Goal: Task Accomplishment & Management: Complete application form

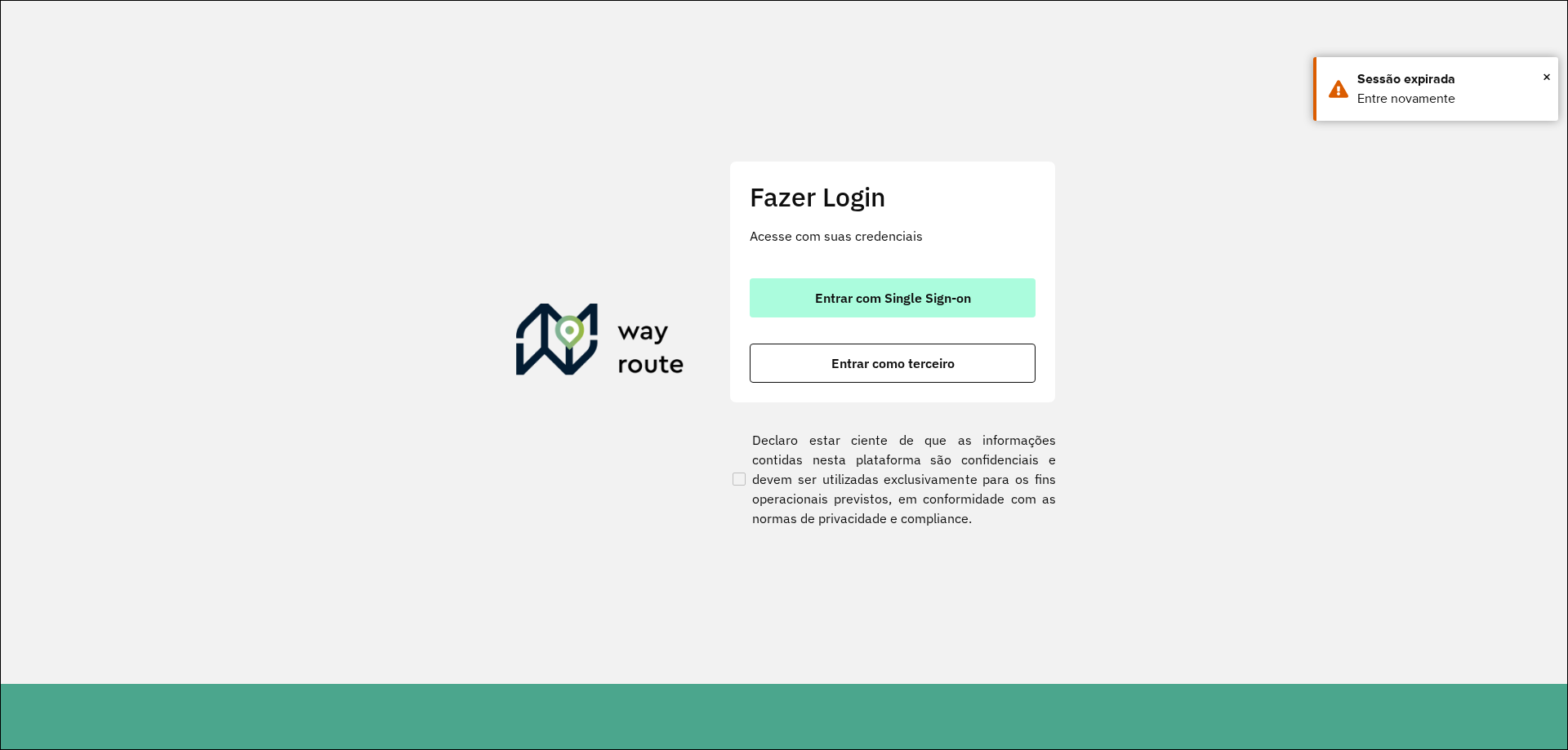
click at [855, 295] on span "Entrar com Single Sign-on" at bounding box center [893, 298] width 156 height 13
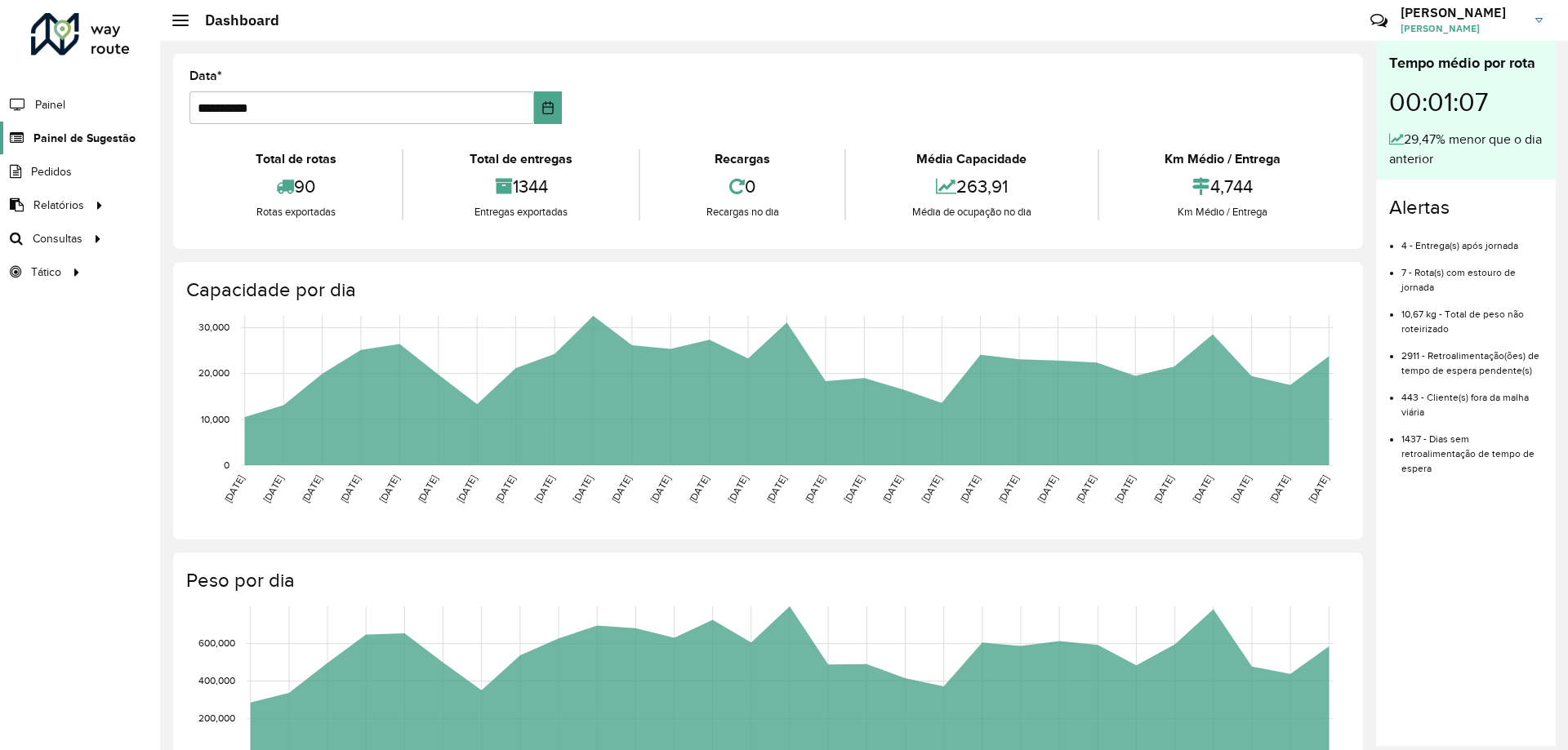
click at [94, 139] on span "Painel de Sugestão" at bounding box center [84, 139] width 103 height 18
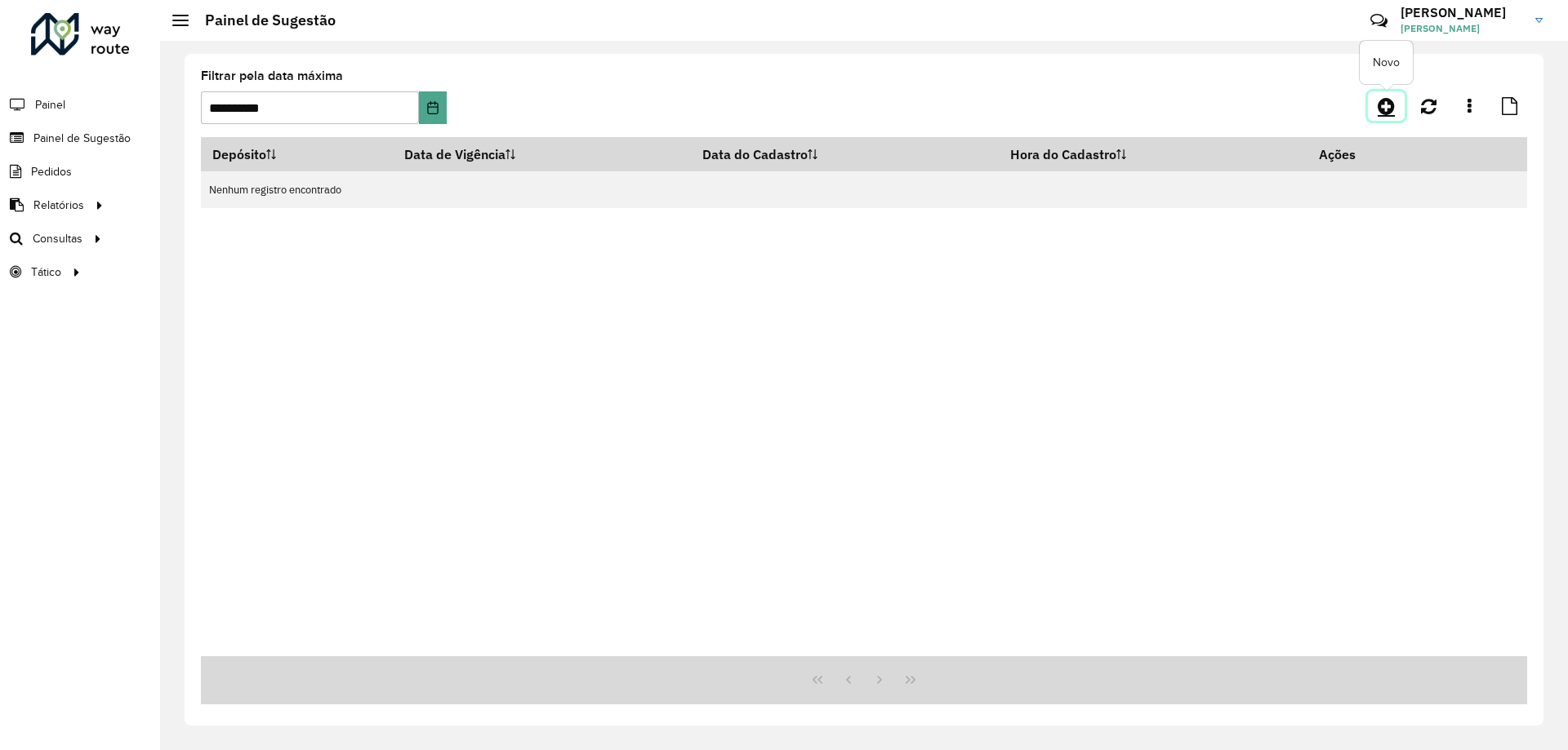
click at [1385, 103] on icon at bounding box center [1386, 106] width 18 height 20
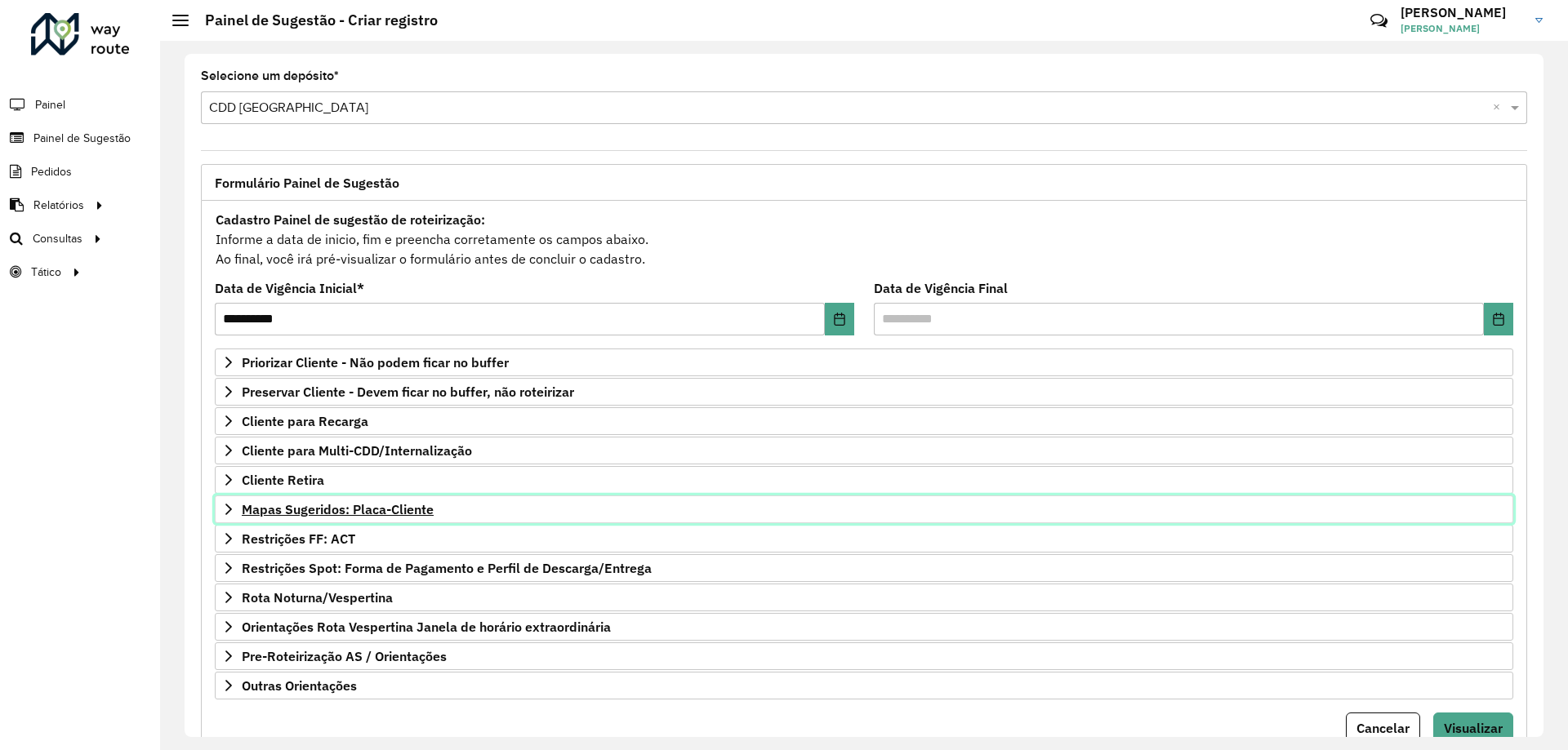
click at [352, 510] on span "Mapas Sugeridos: Placa-Cliente" at bounding box center [338, 509] width 192 height 13
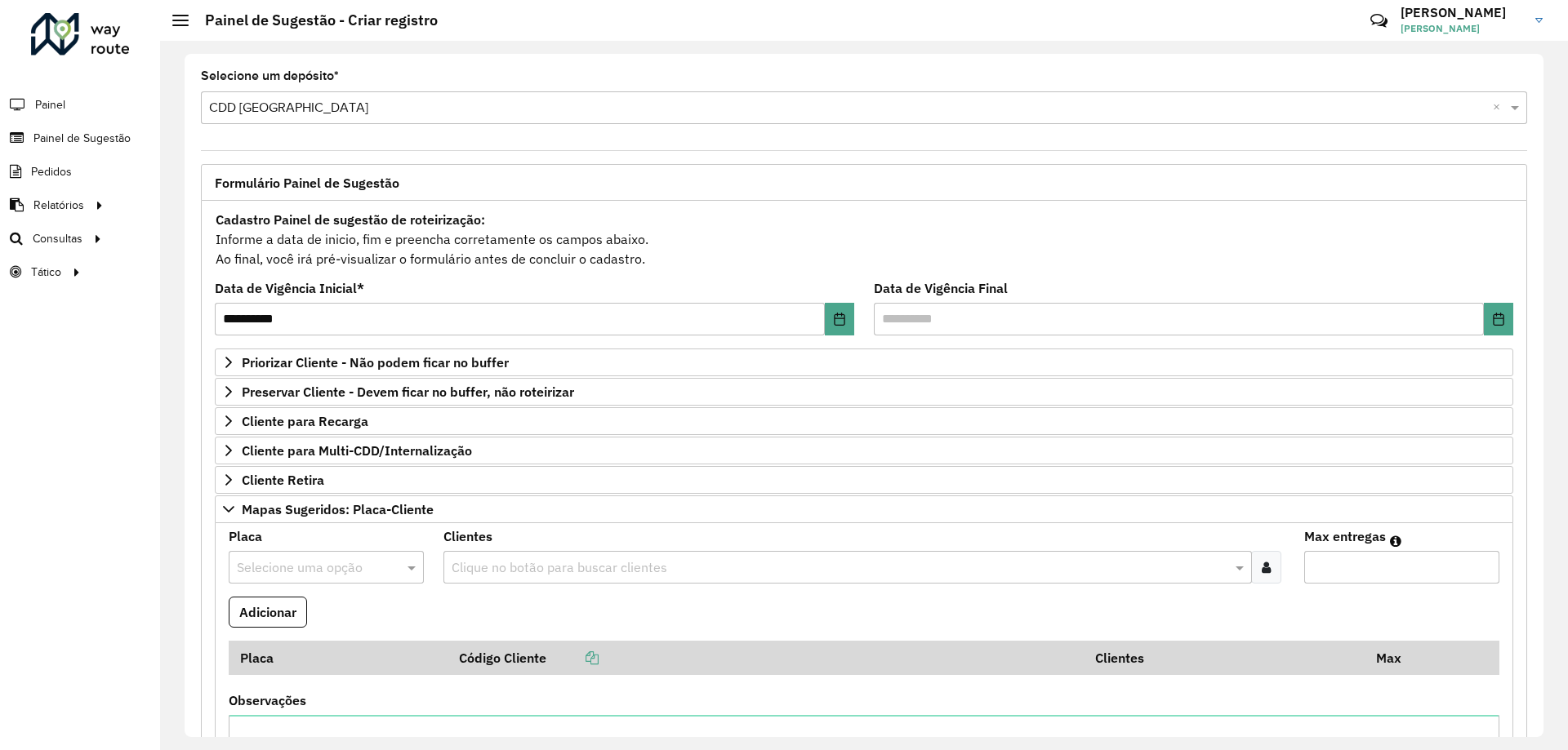
click at [303, 579] on div "Selecione uma opção" at bounding box center [326, 566] width 195 height 32
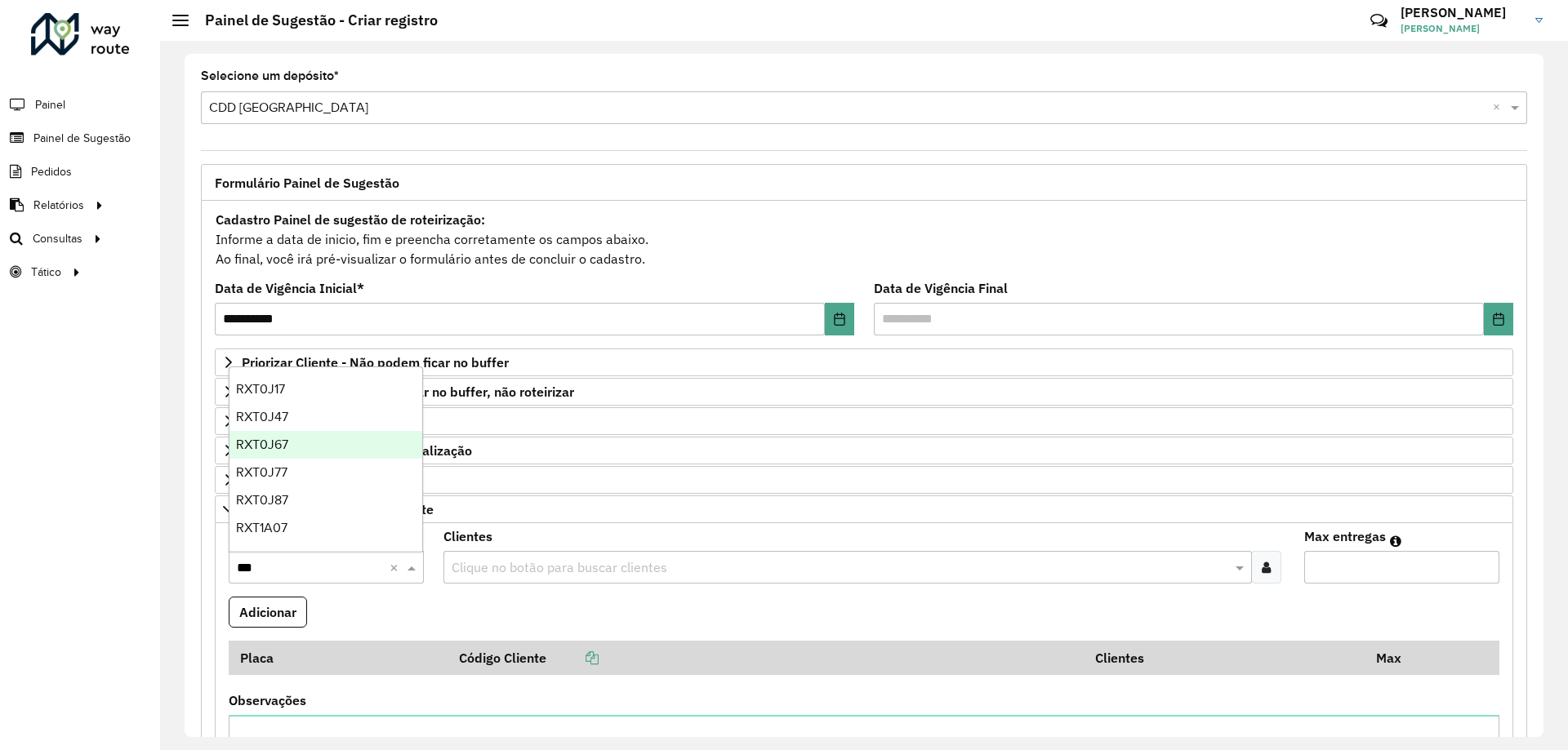
type input "***"
click at [324, 389] on div "RXT0J17" at bounding box center [325, 390] width 192 height 27
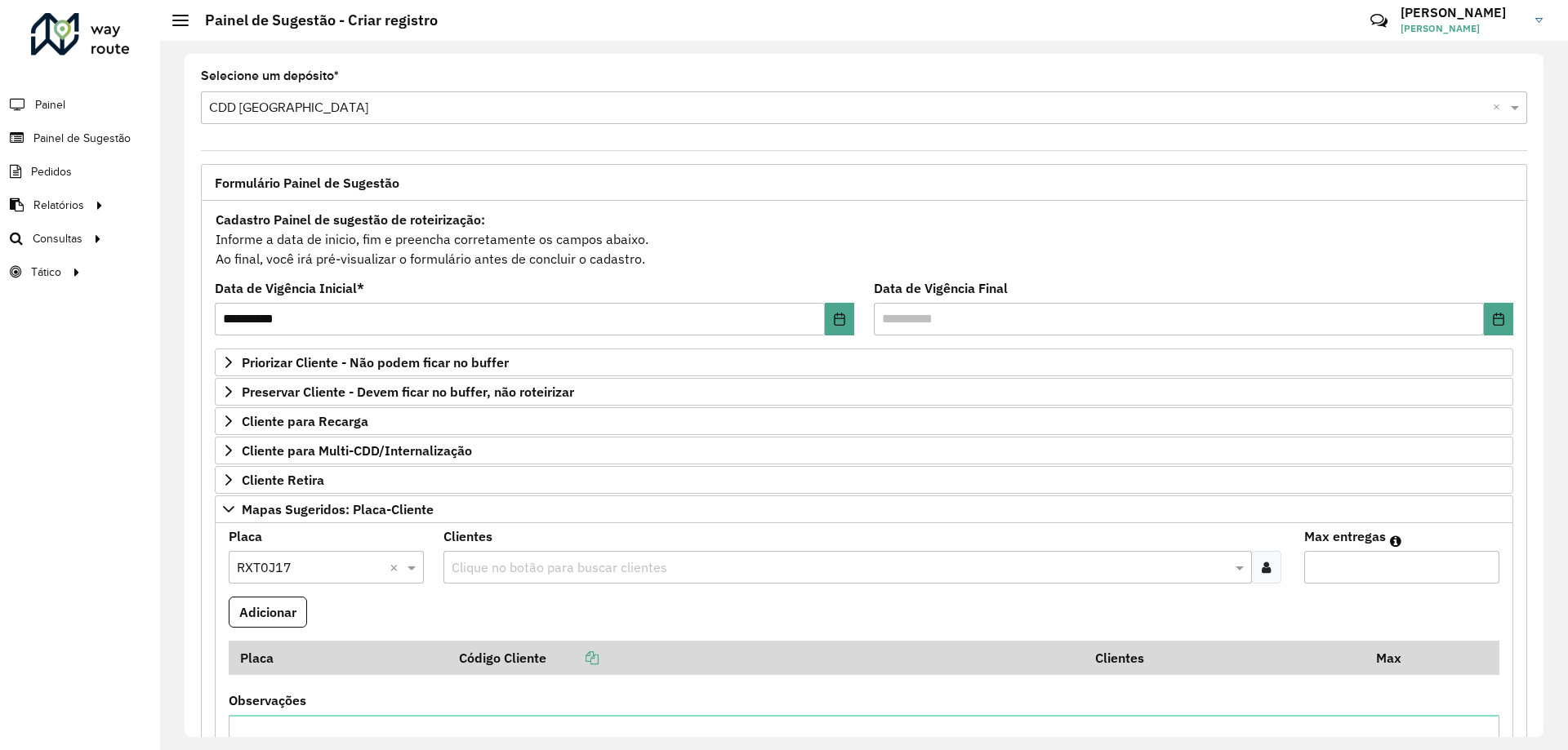
click at [546, 567] on input "text" at bounding box center [839, 568] width 783 height 20
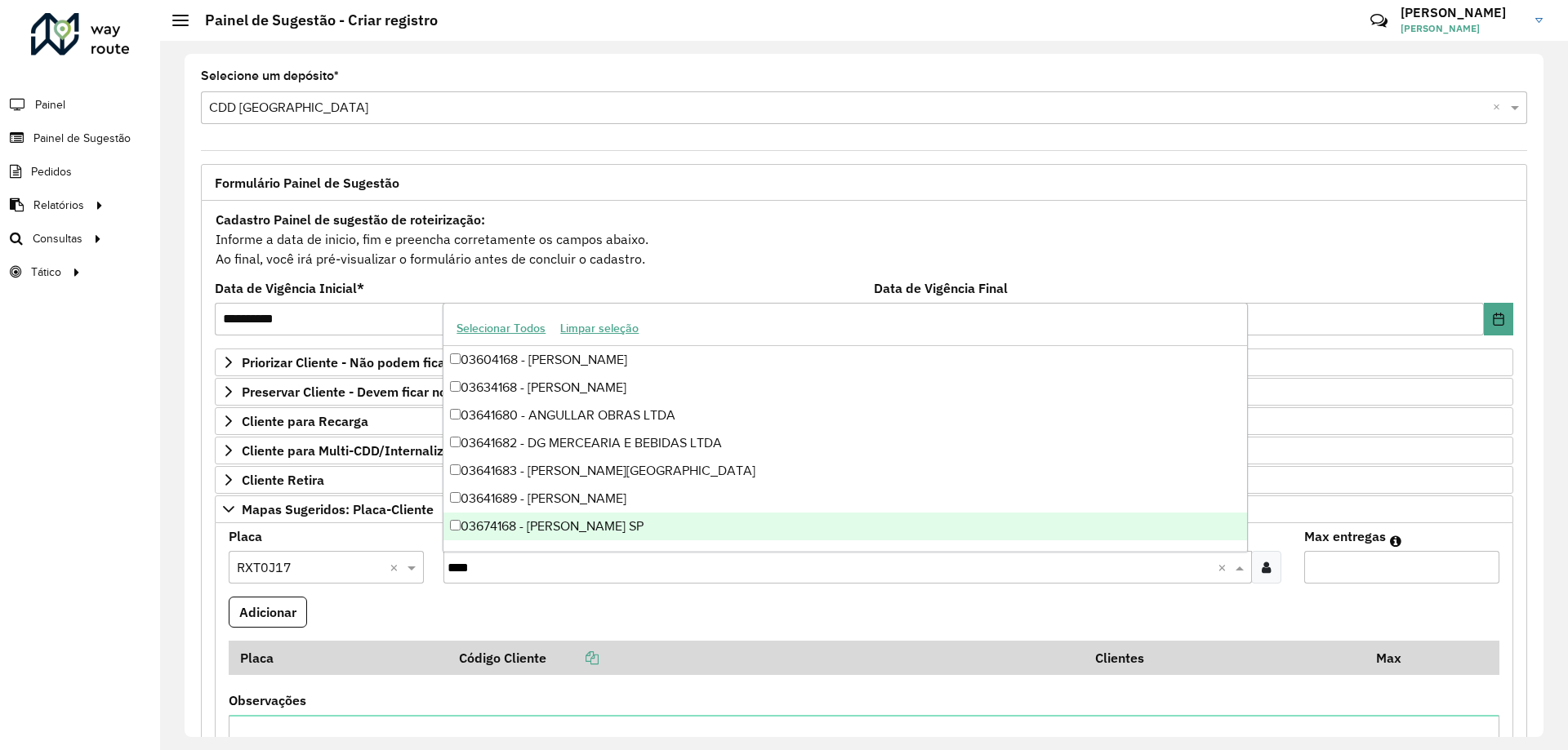
type input "*****"
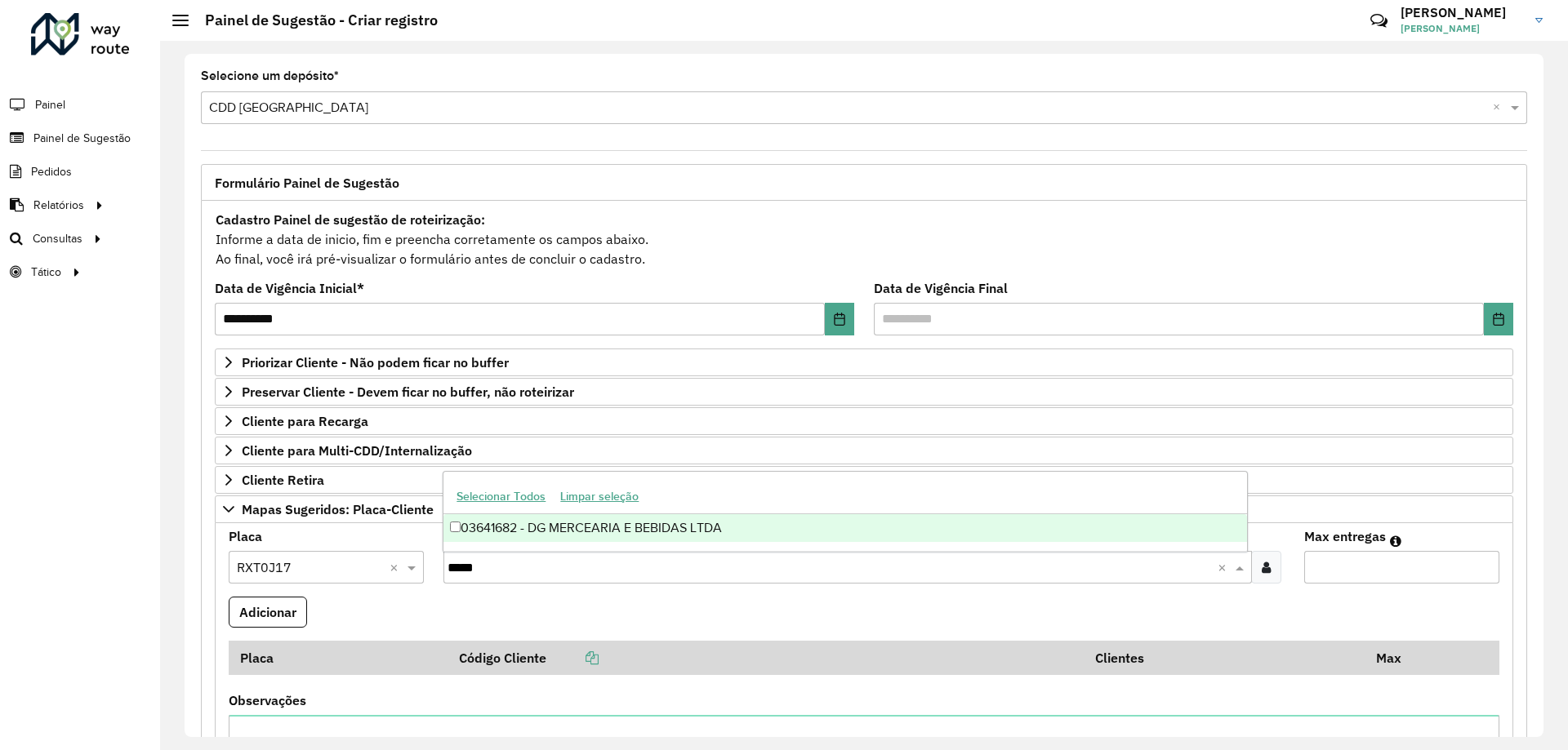
click at [516, 521] on div "03641682 - DG MERCEARIA E BEBIDAS LTDA" at bounding box center [845, 528] width 803 height 27
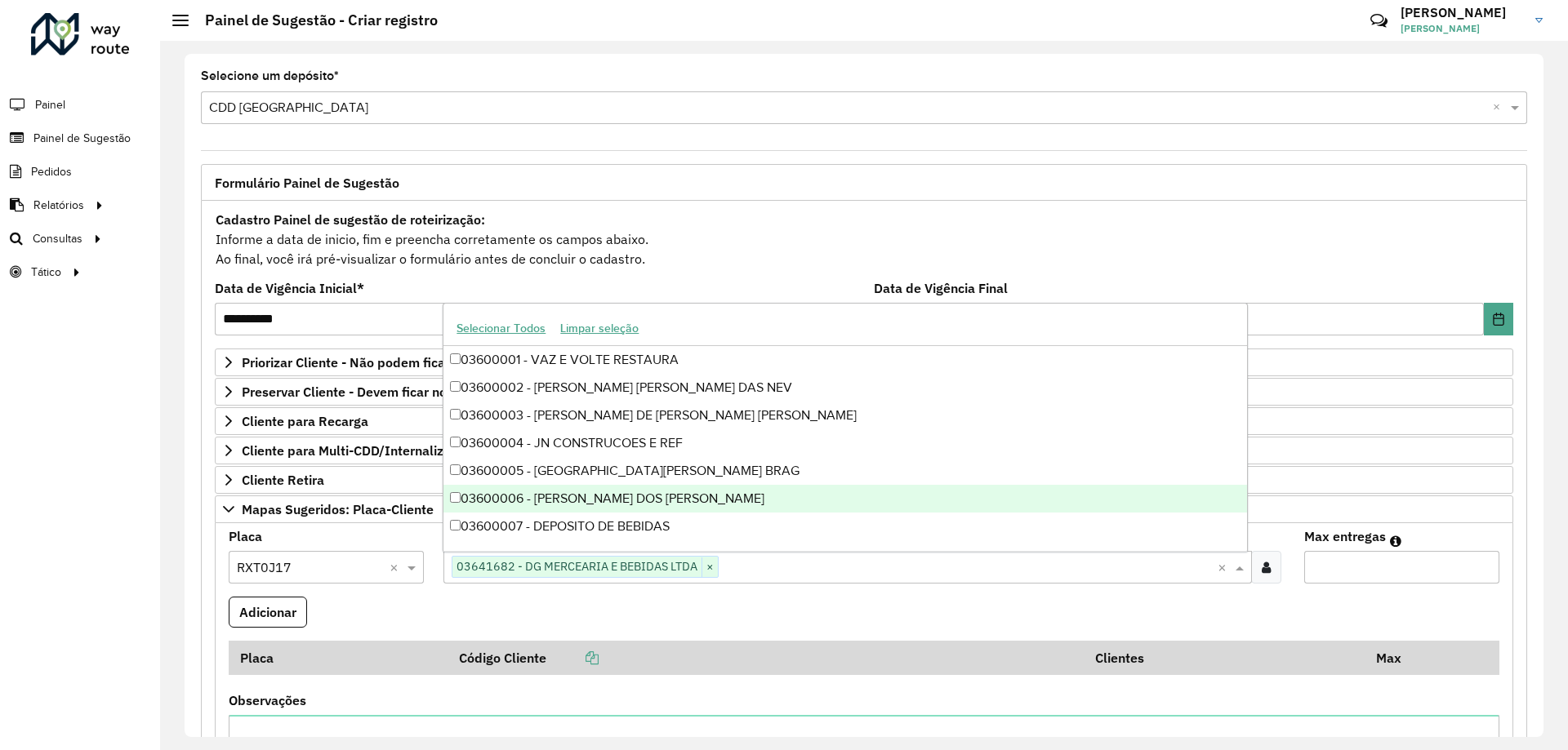
click at [1357, 565] on input "Max entregas" at bounding box center [1401, 566] width 195 height 32
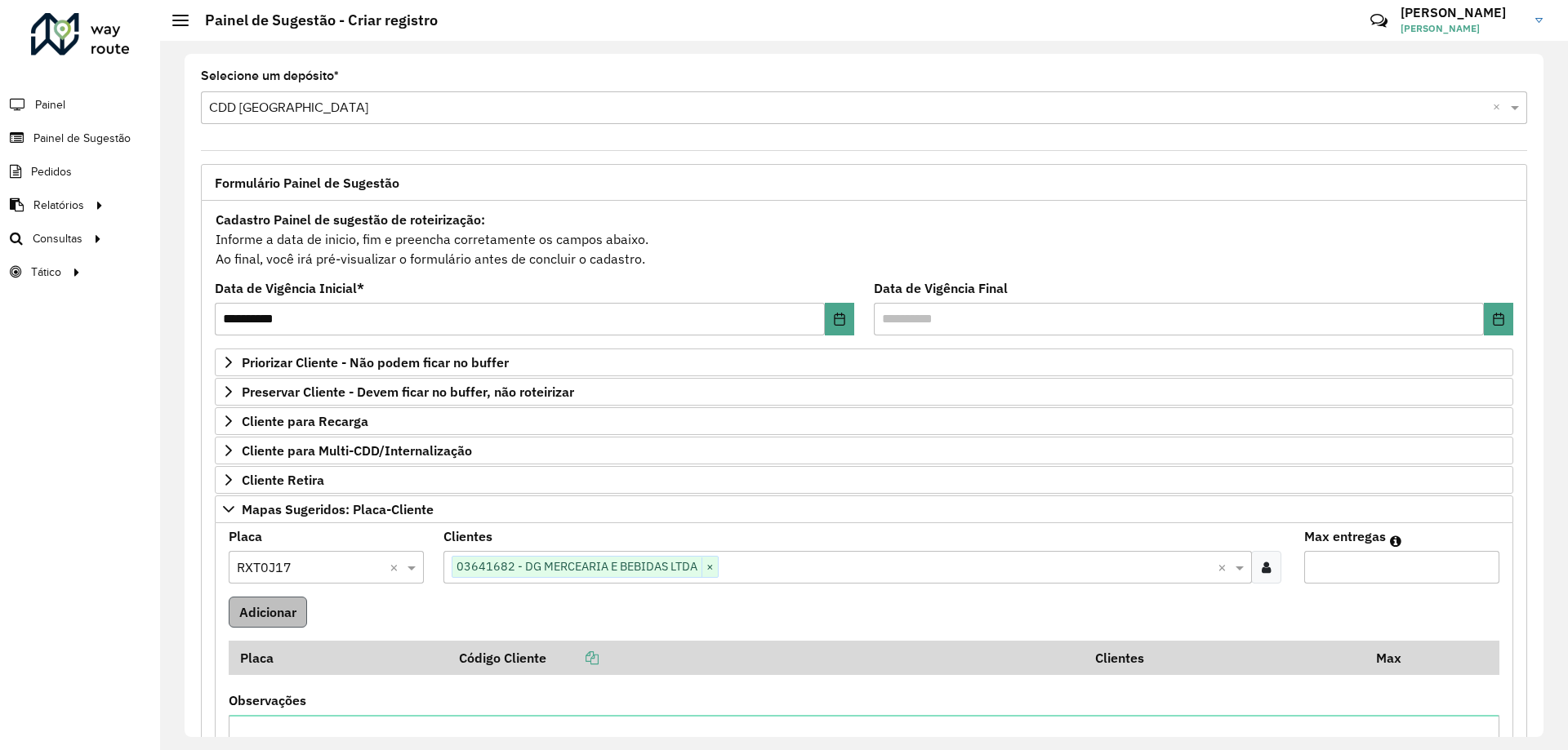
type input "*"
click at [299, 618] on button "Adicionar" at bounding box center [268, 612] width 78 height 31
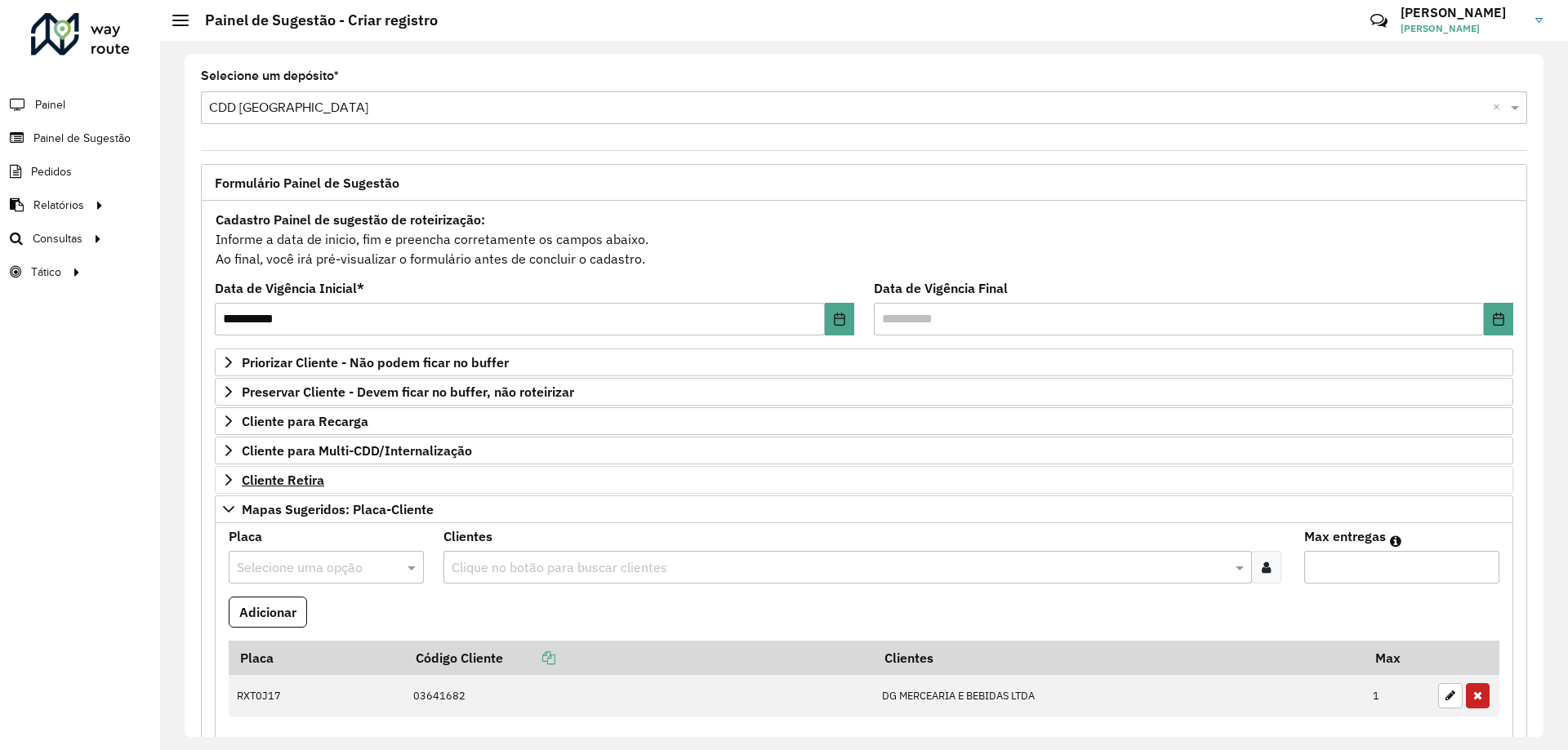
scroll to position [408, 0]
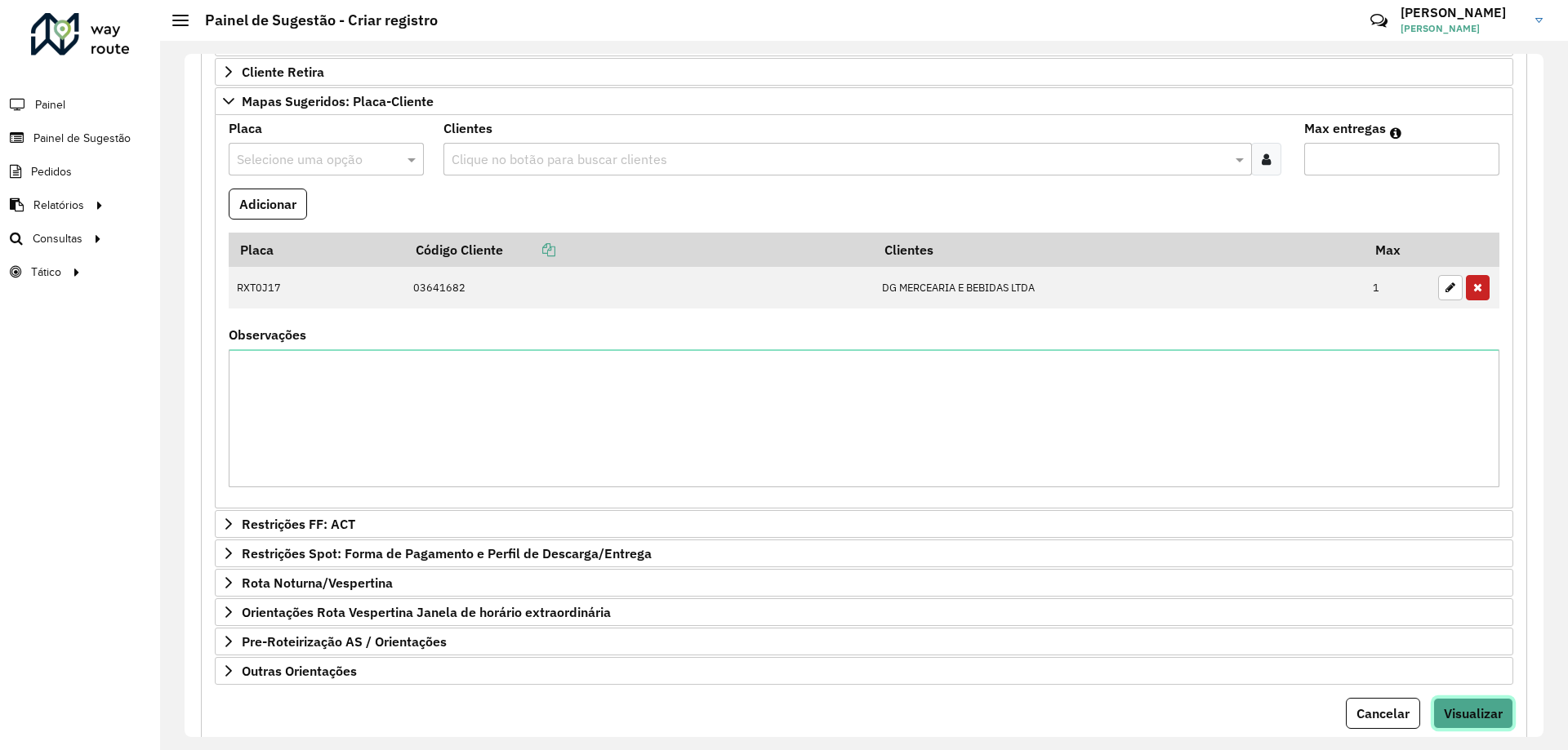
click at [1443, 706] on span "Visualizar" at bounding box center [1472, 713] width 59 height 17
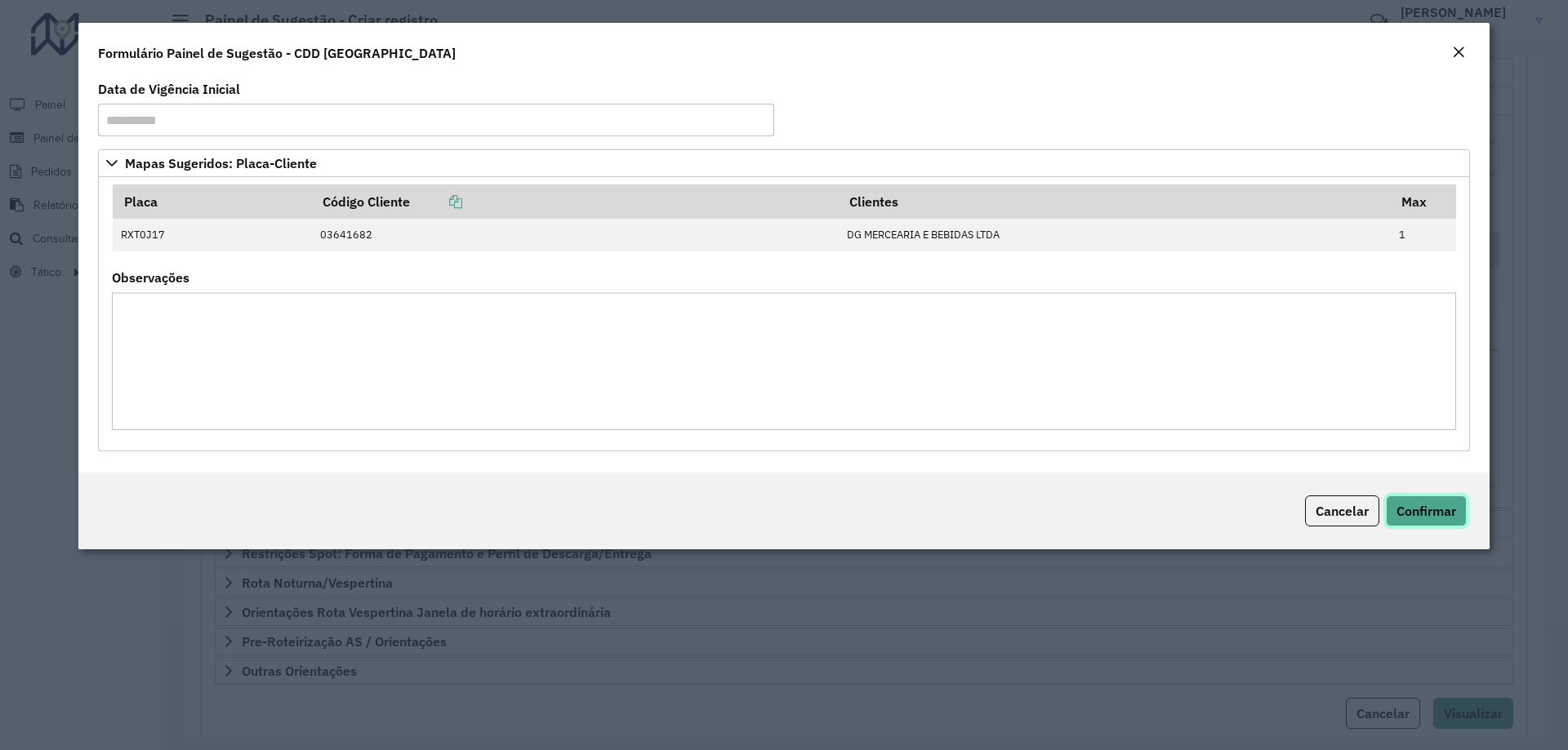
click at [1426, 508] on span "Confirmar" at bounding box center [1425, 511] width 60 height 17
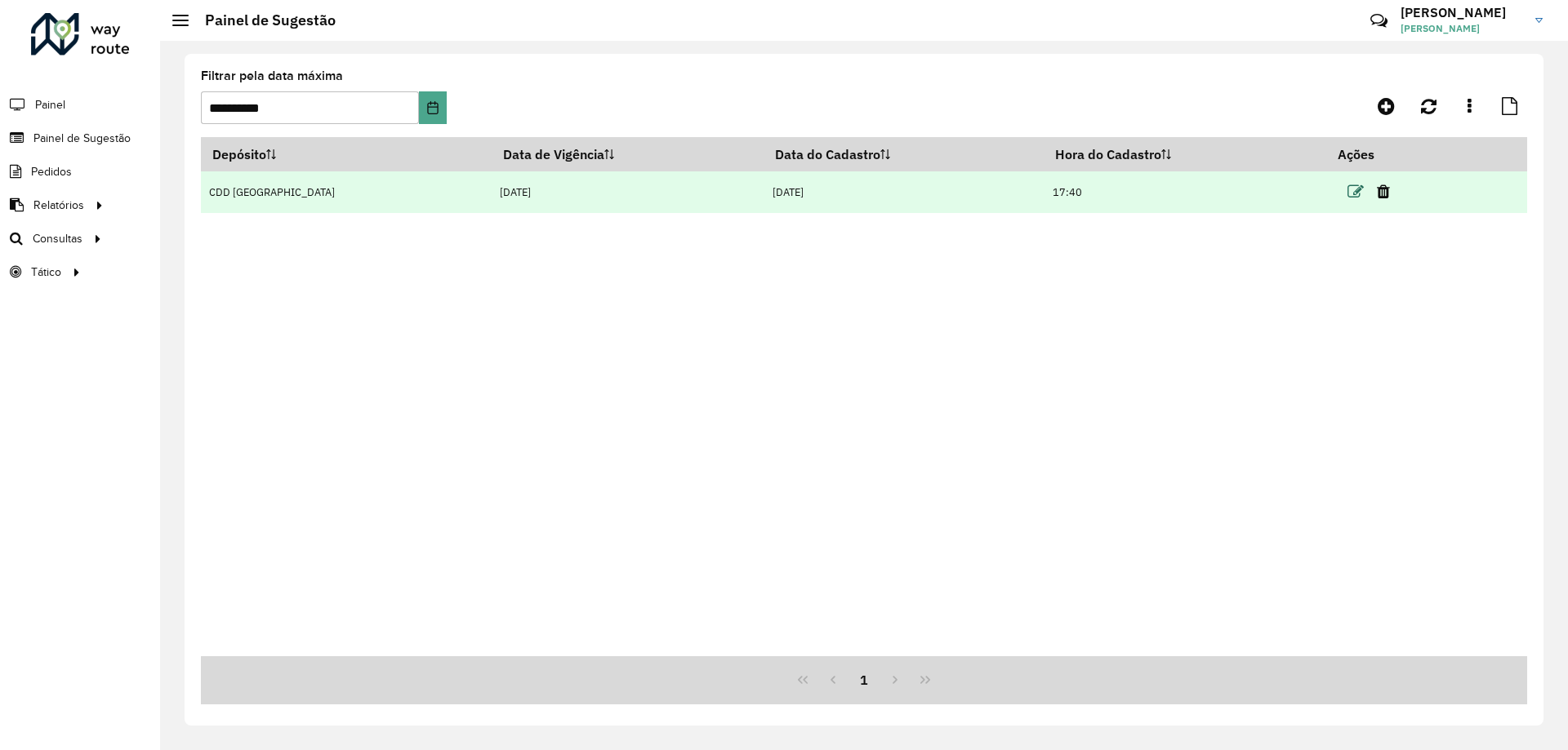
click at [1348, 192] on icon at bounding box center [1355, 191] width 17 height 17
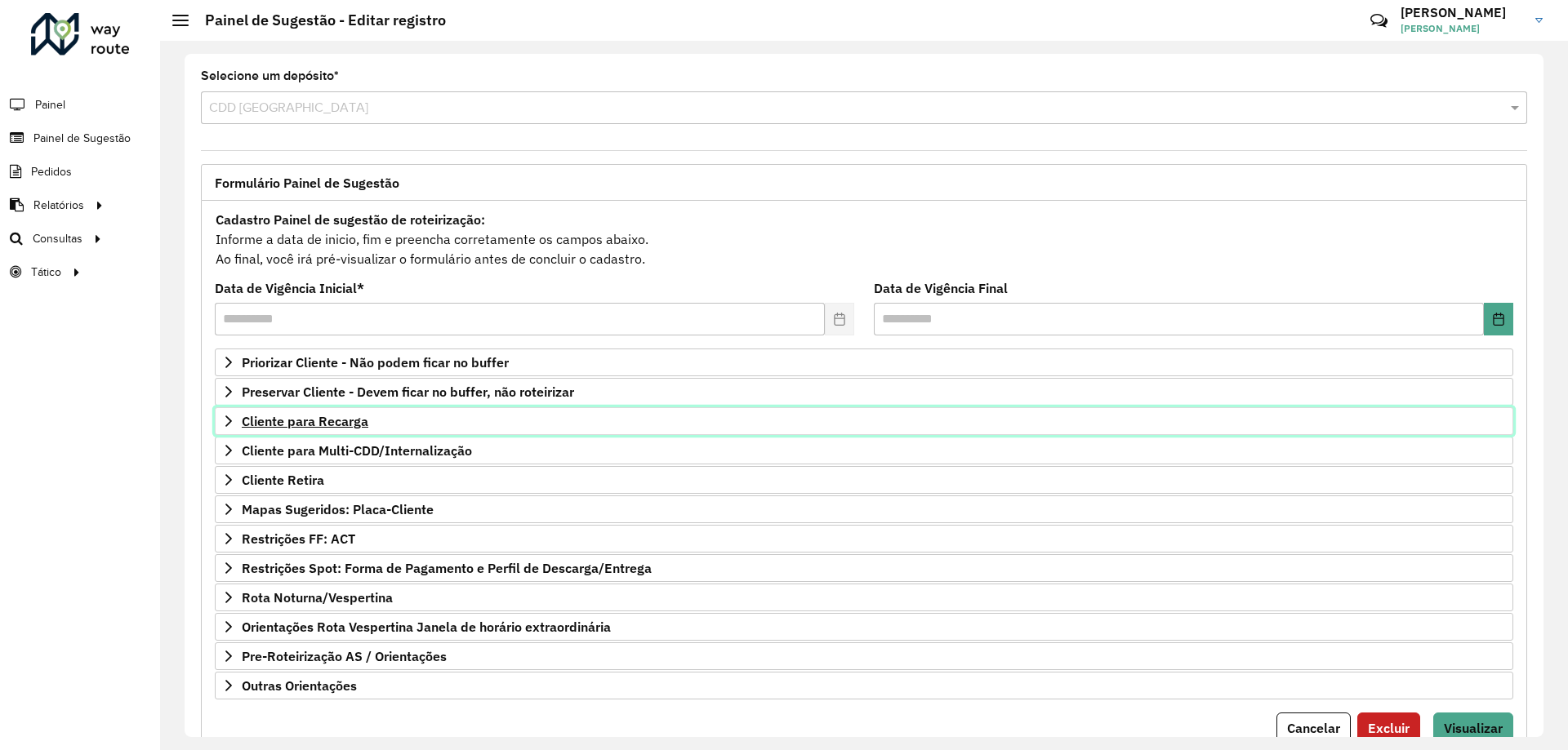
click at [364, 428] on span "Cliente para Recarga" at bounding box center [306, 421] width 127 height 13
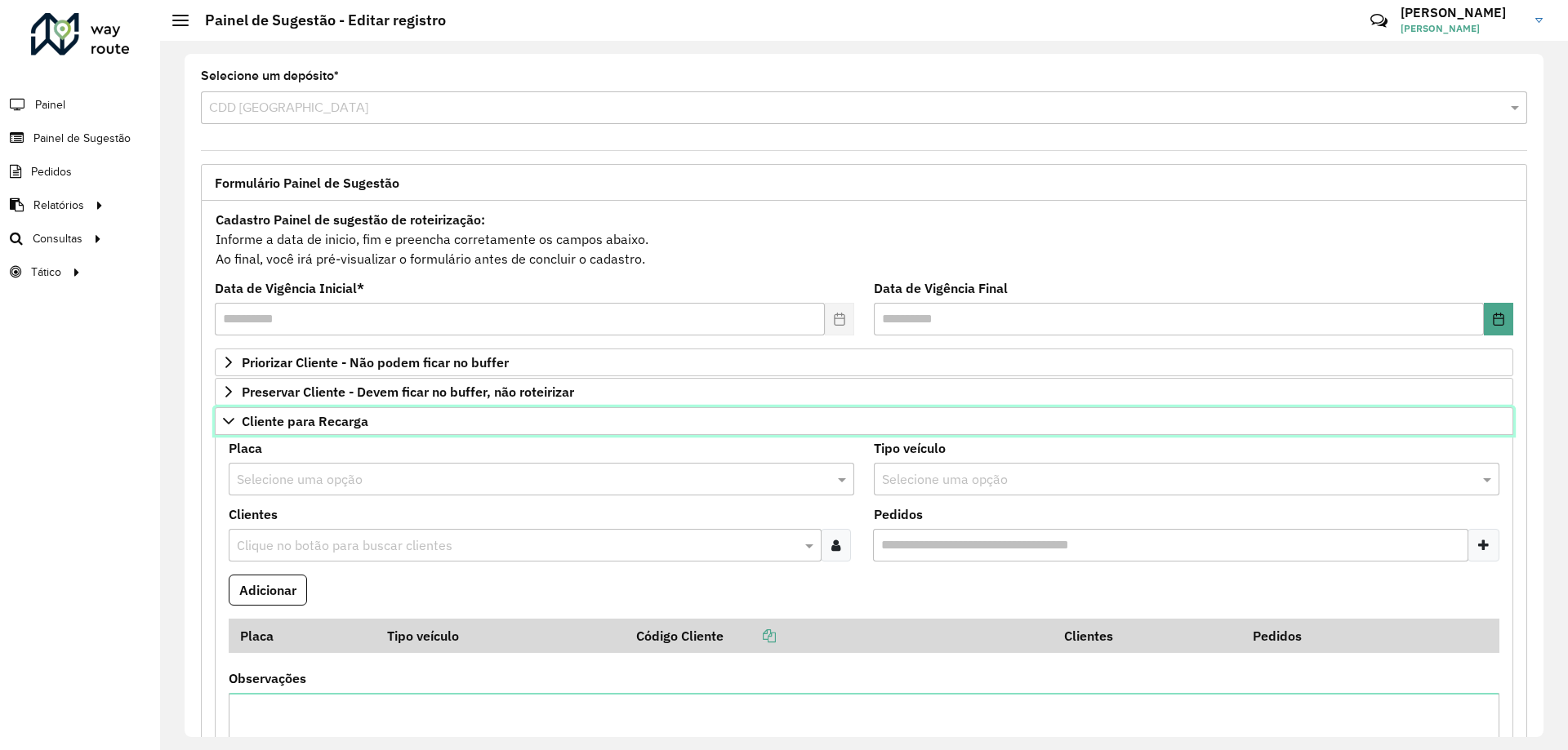
scroll to position [245, 0]
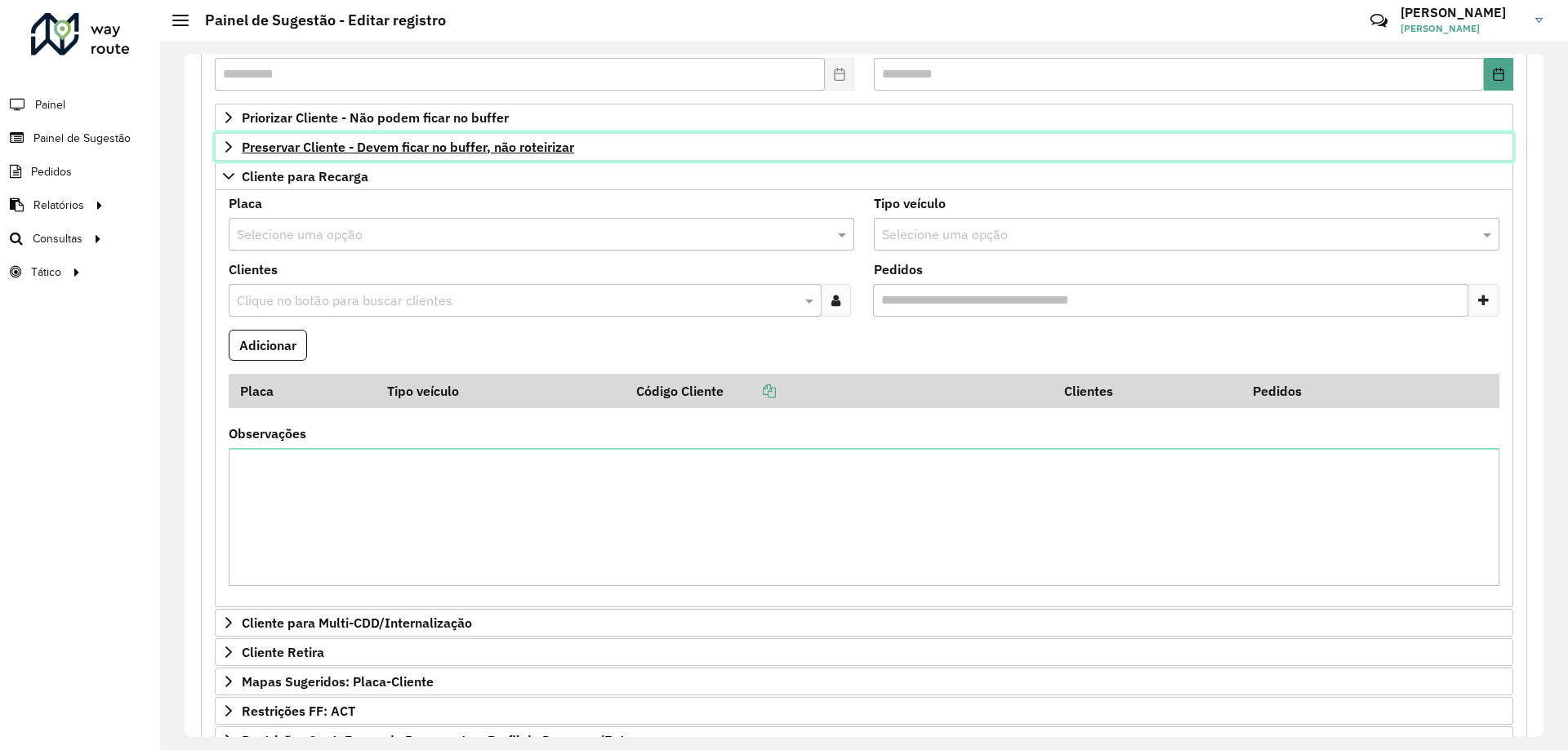
click at [453, 148] on span "Preservar Cliente - Devem ficar no buffer, não roteirizar" at bounding box center [408, 146] width 332 height 13
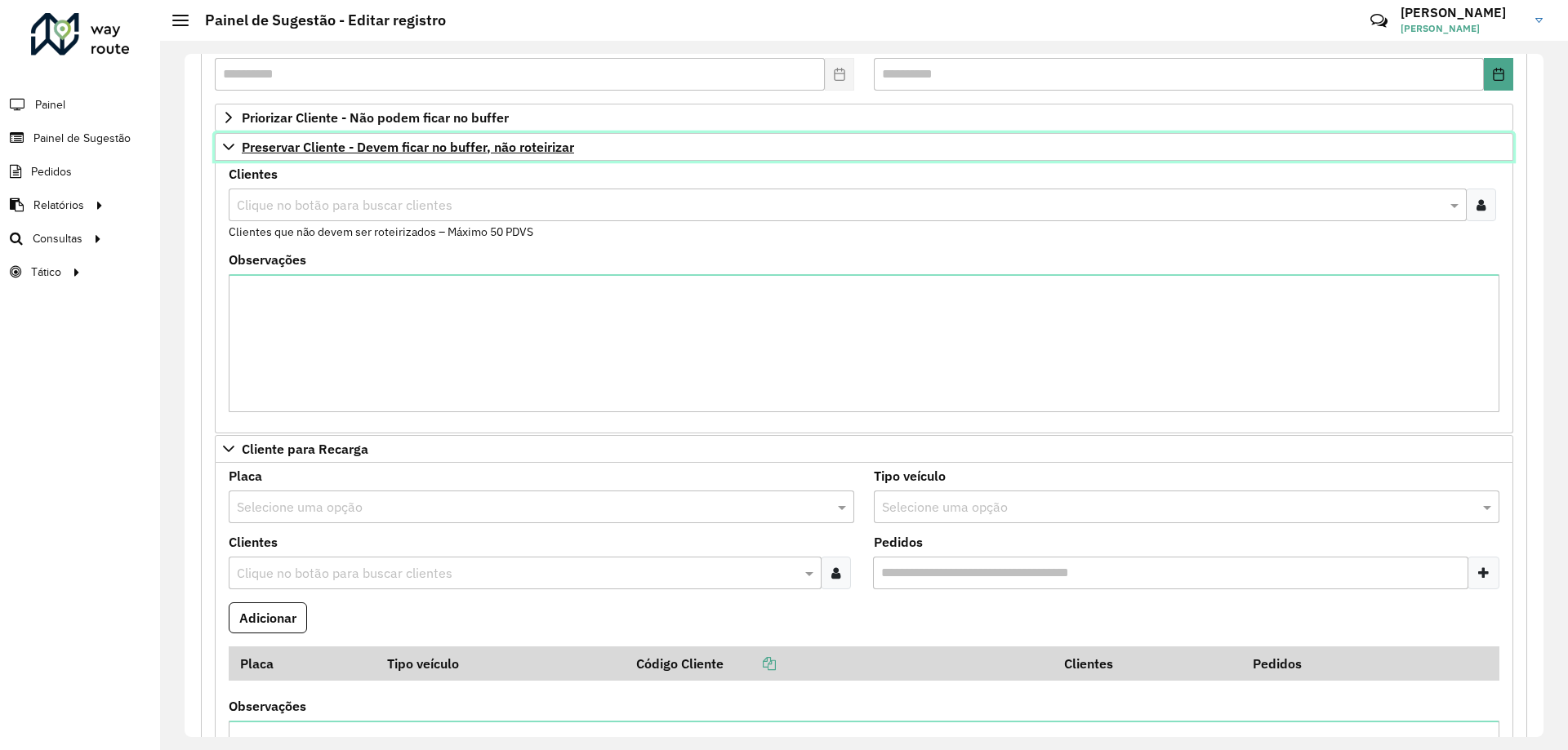
click at [436, 147] on span "Preservar Cliente - Devem ficar no buffer, não roteirizar" at bounding box center [408, 146] width 332 height 13
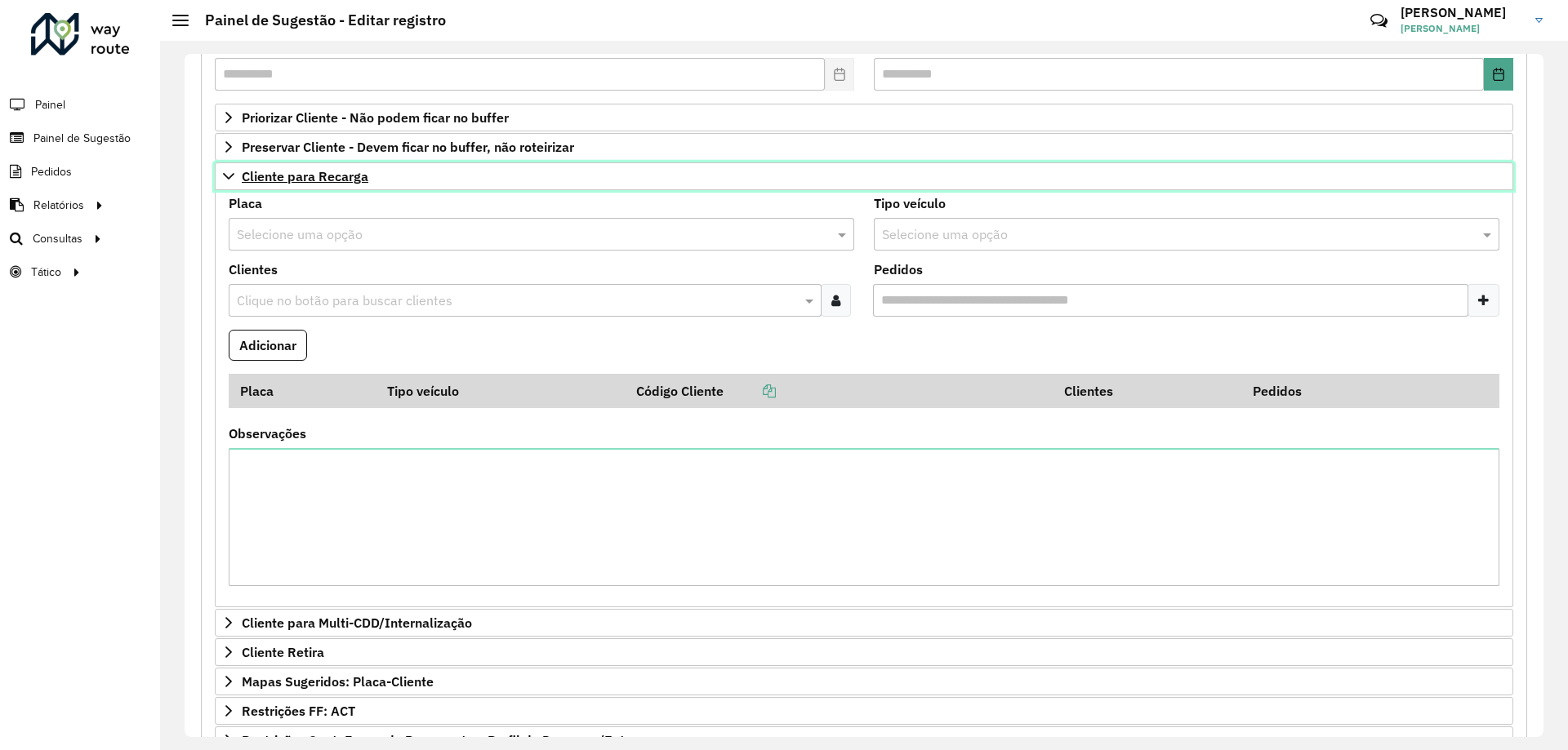
click at [332, 187] on link "Cliente para Recarga" at bounding box center [864, 176] width 1299 height 27
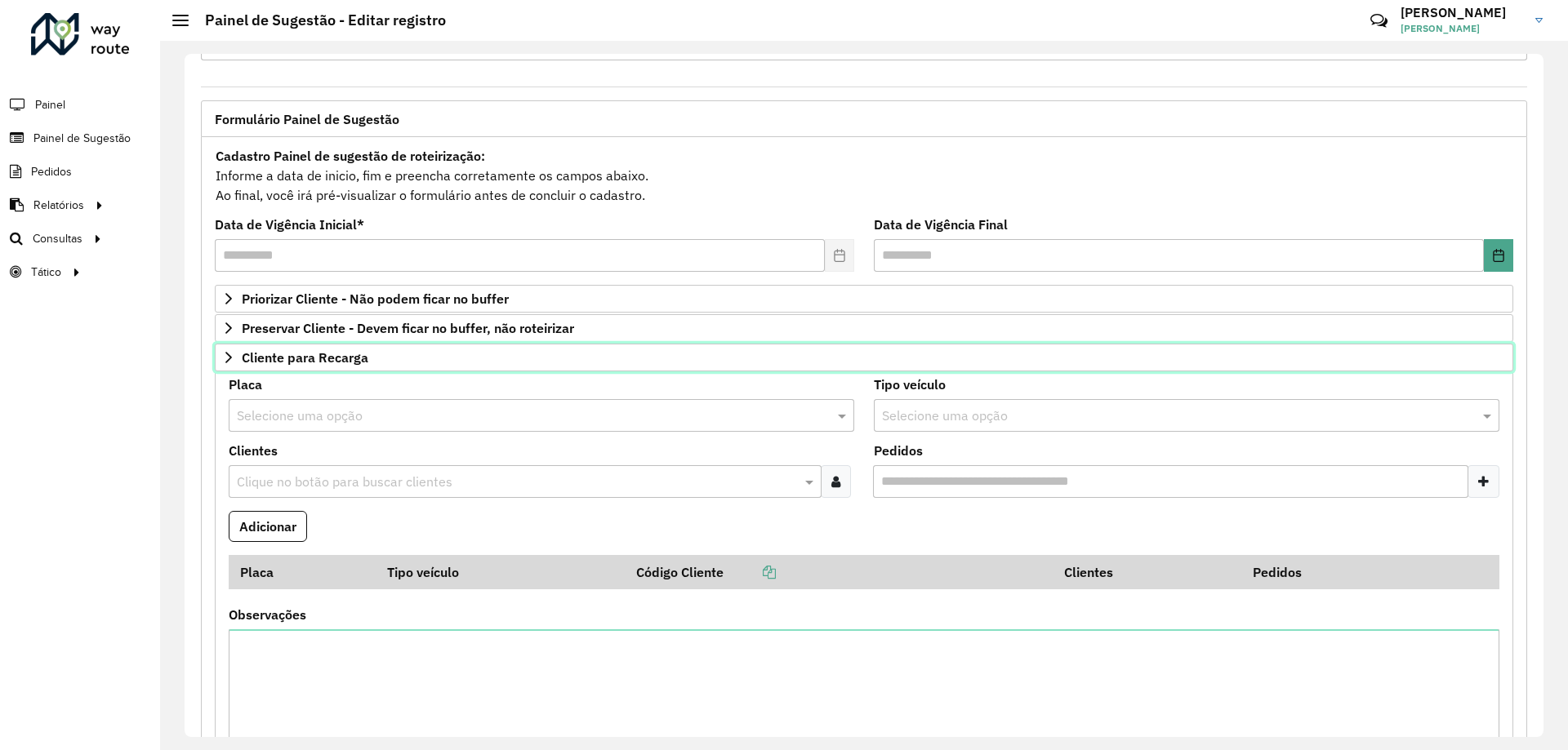
scroll to position [63, 0]
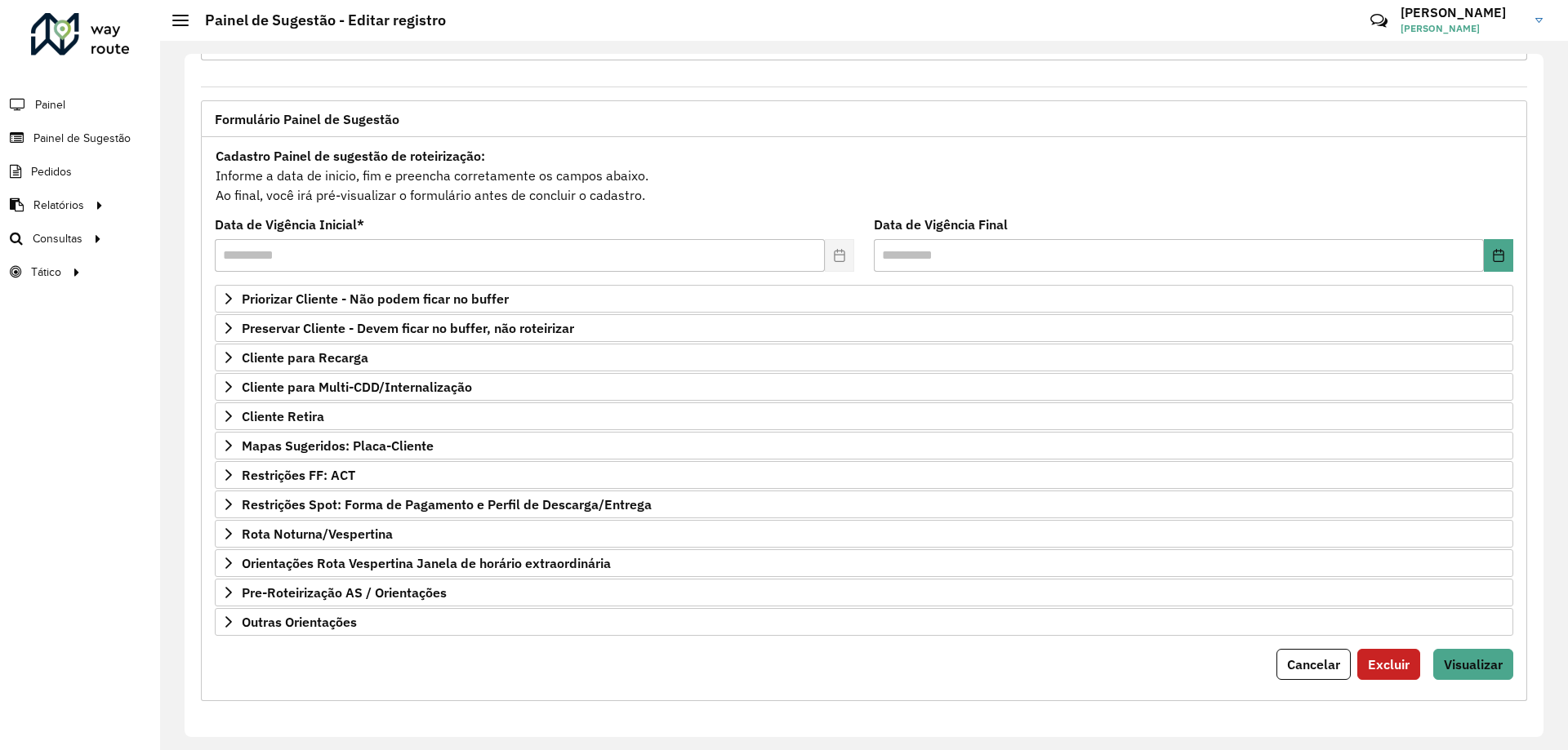
click at [417, 460] on div "Priorizar Cliente - Não podem ficar no buffer Clientes Clique no botão para bus…" at bounding box center [864, 461] width 1299 height 352
click at [417, 449] on span "Mapas Sugeridos: Placa-Cliente" at bounding box center [338, 445] width 192 height 13
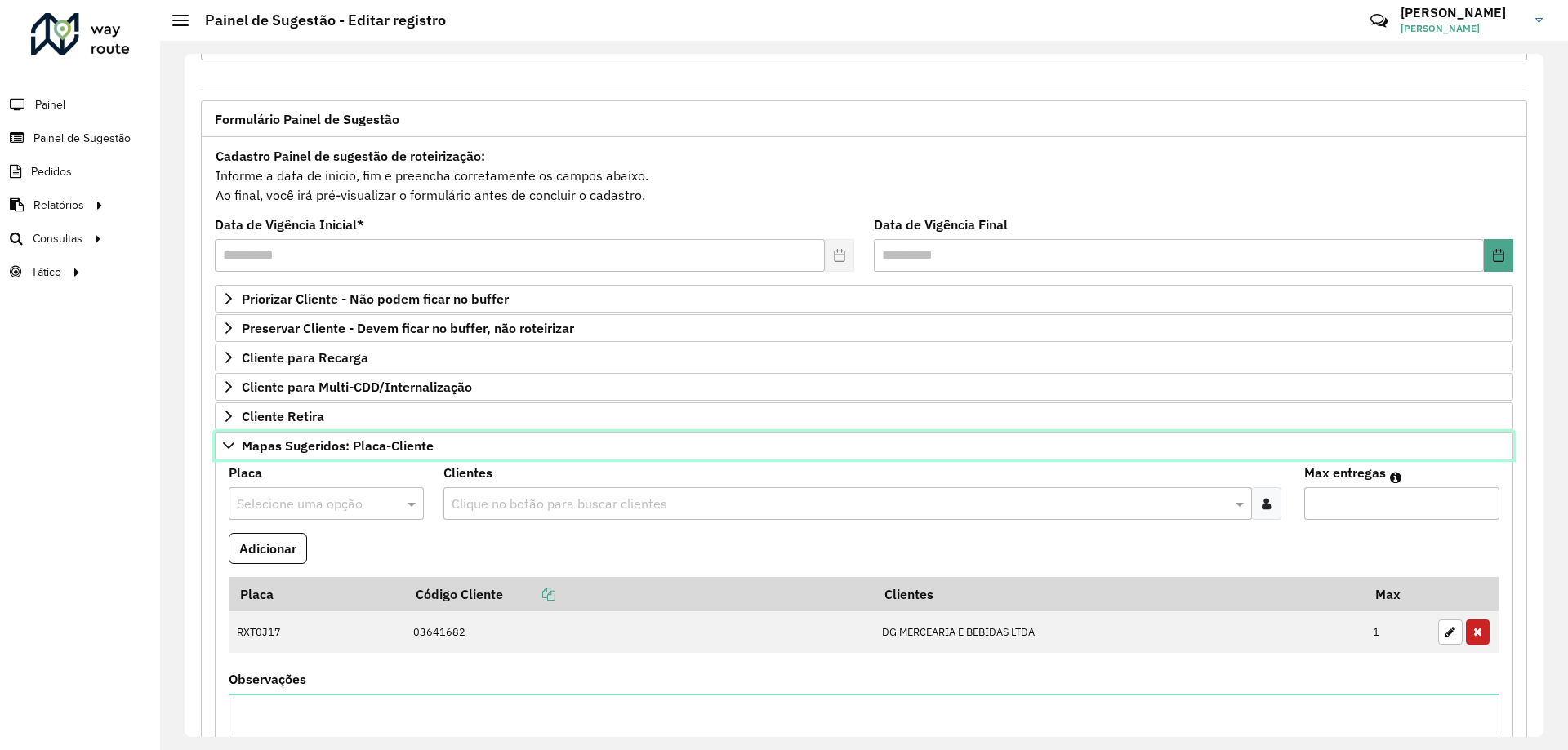
scroll to position [309, 0]
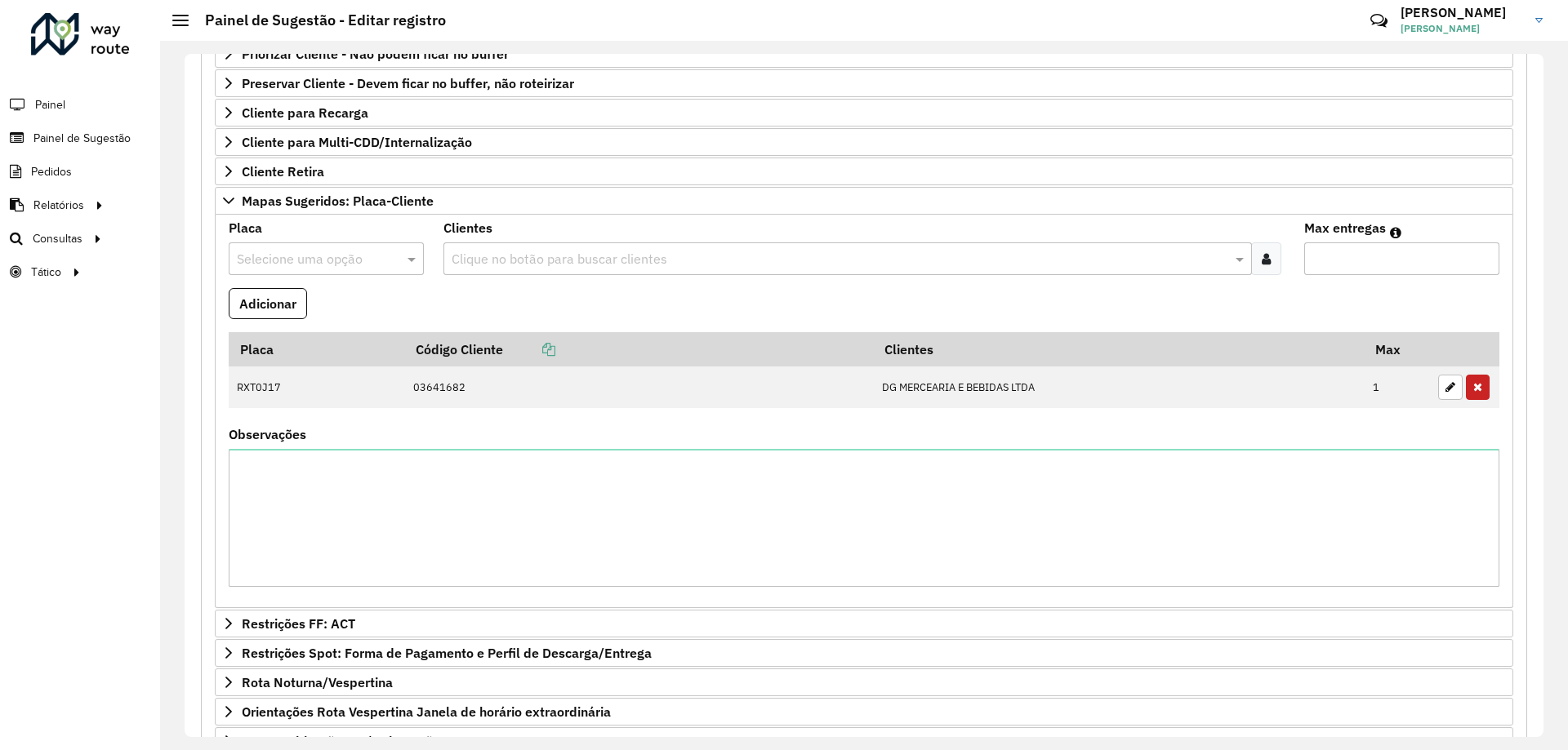
click at [397, 259] on div at bounding box center [326, 259] width 195 height 21
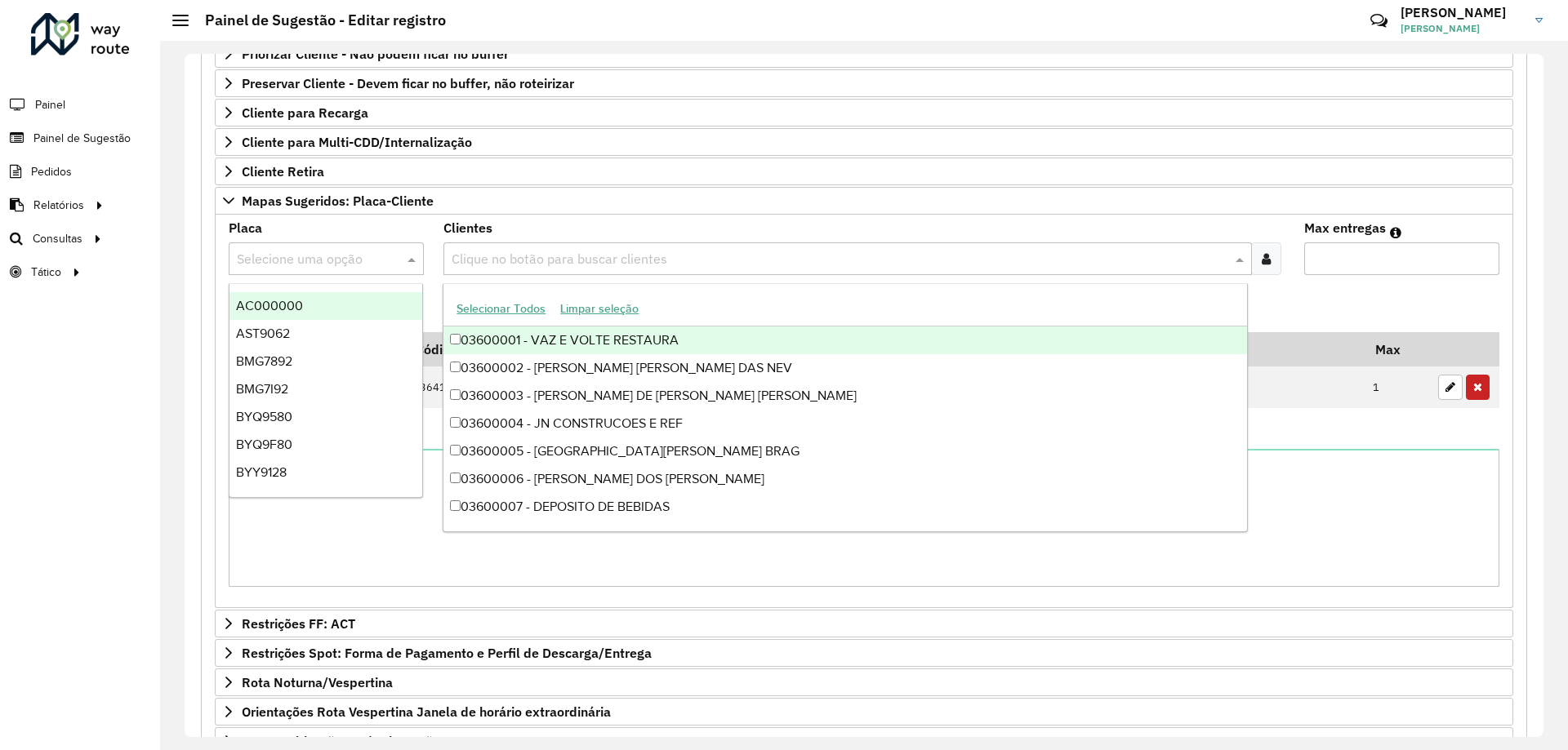
click at [696, 247] on div "Clique no botão para buscar clientes" at bounding box center [846, 258] width 807 height 32
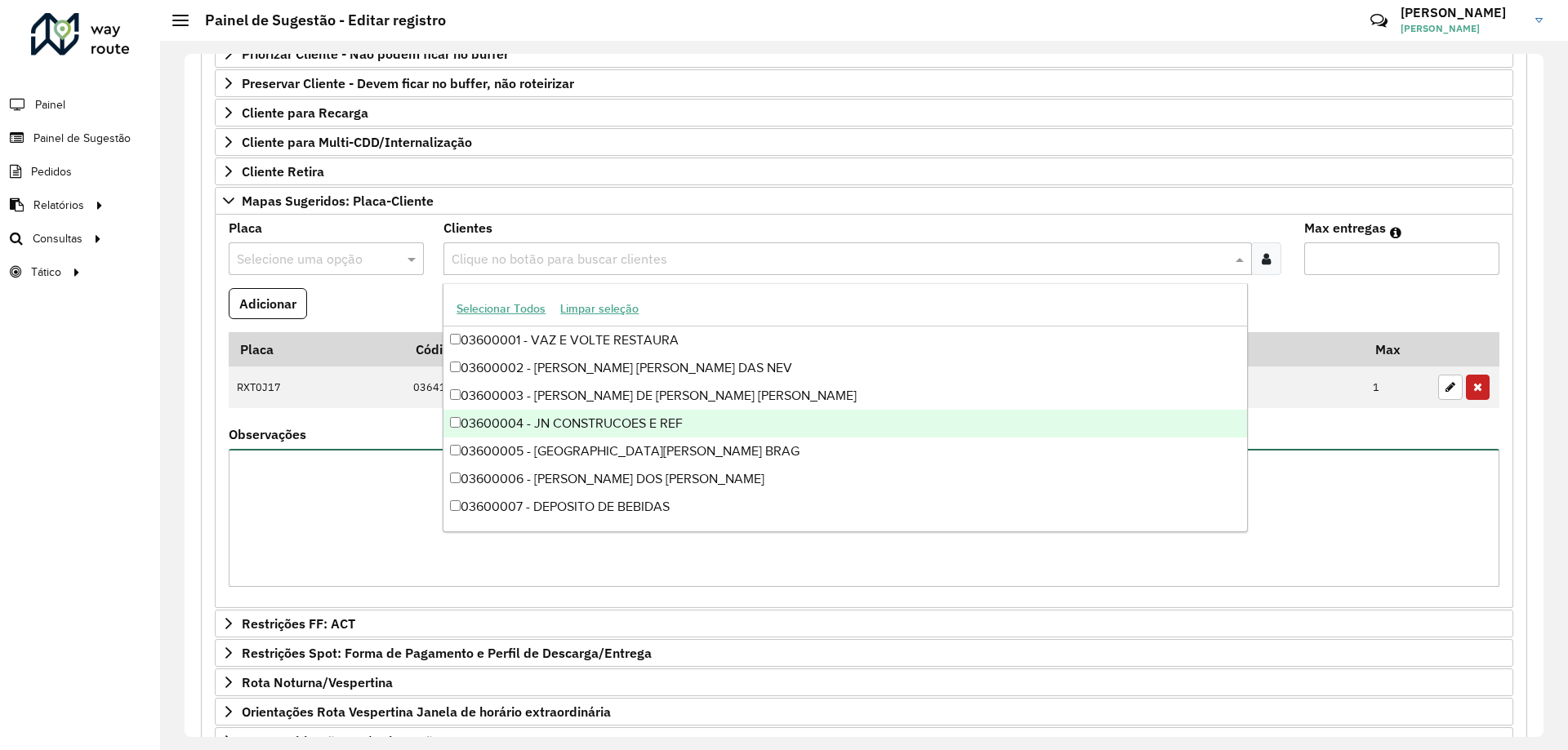
click at [1414, 549] on textarea "Observações" at bounding box center [863, 518] width 1270 height 138
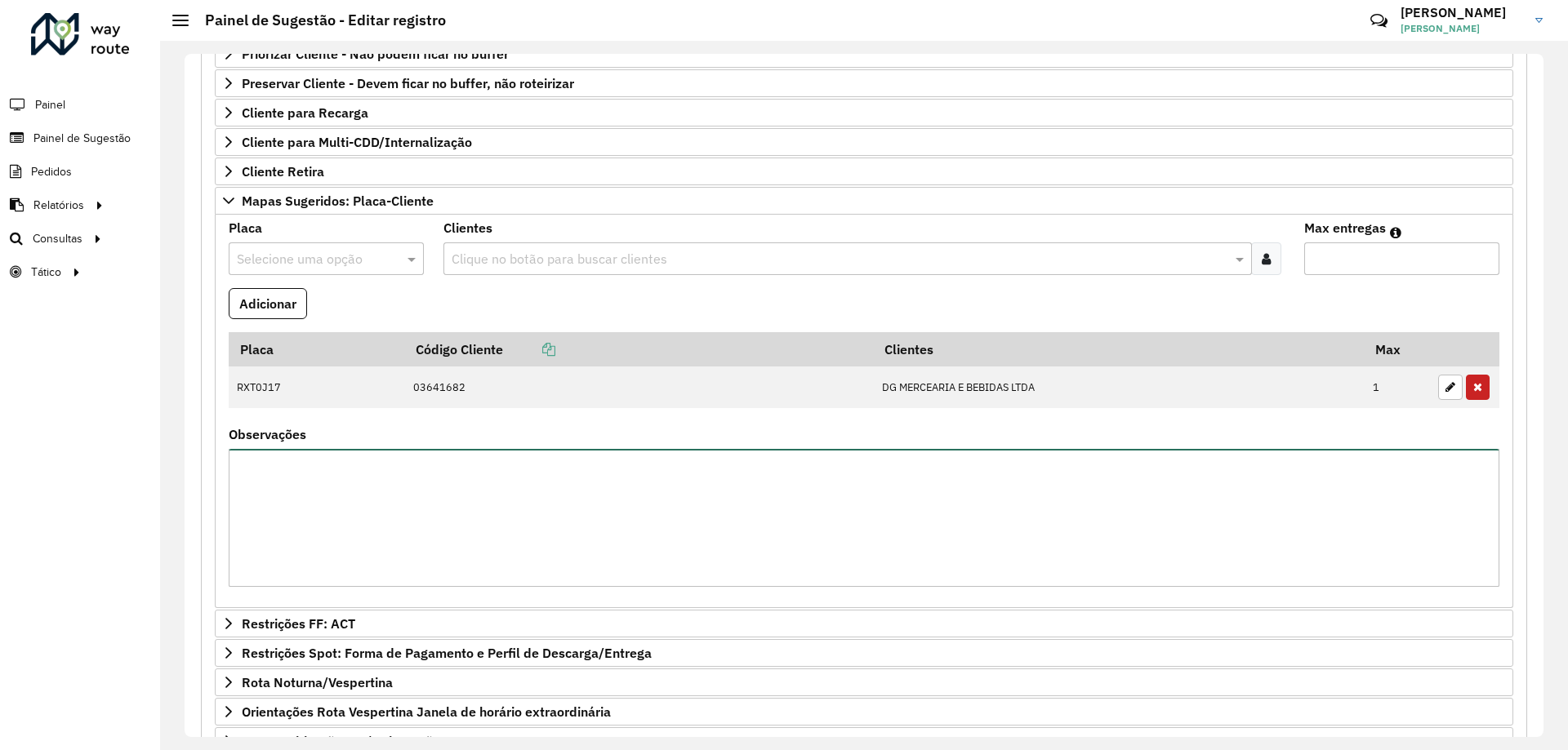
scroll to position [0, 0]
